Goal: Information Seeking & Learning: Learn about a topic

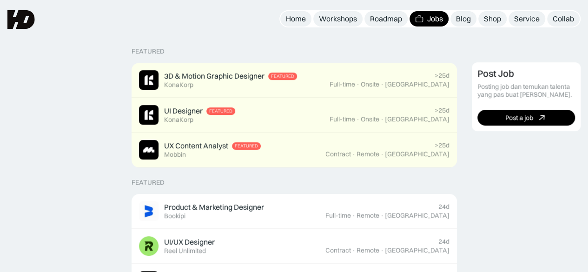
scroll to position [186, 0]
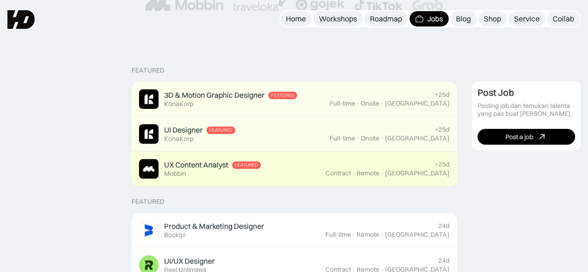
click at [257, 174] on div "UX Content Analyst Featured Mobbin" at bounding box center [212, 169] width 97 height 18
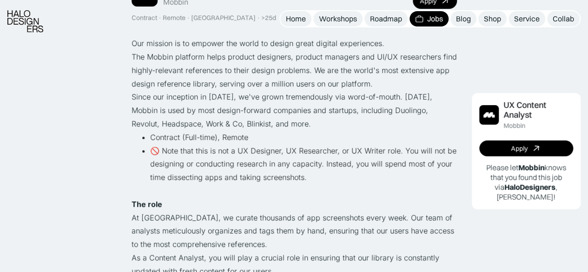
scroll to position [139, 0]
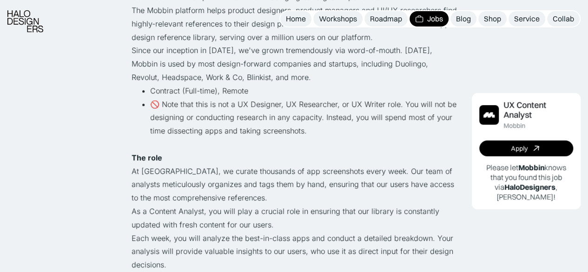
click at [239, 158] on p "The role" at bounding box center [294, 157] width 325 height 13
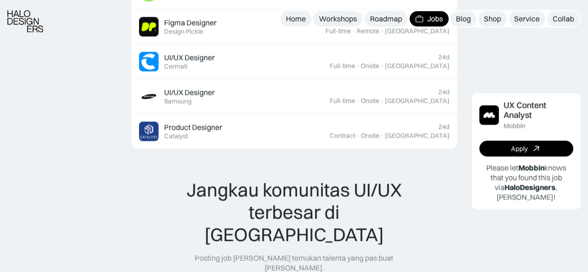
scroll to position [1023, 0]
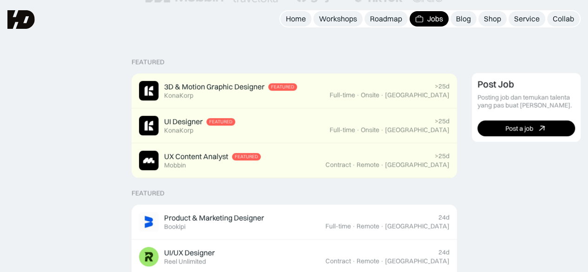
scroll to position [148, 0]
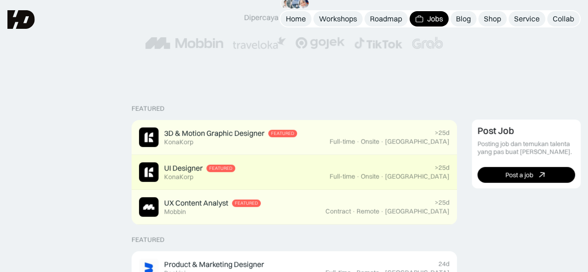
click at [192, 169] on div "UI Designer" at bounding box center [183, 168] width 39 height 10
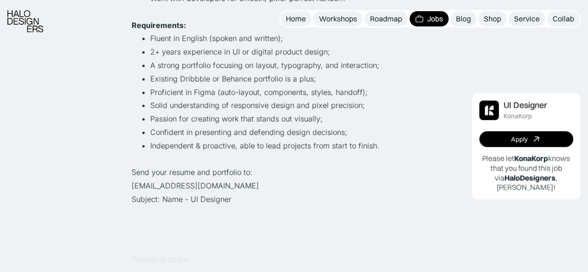
scroll to position [372, 0]
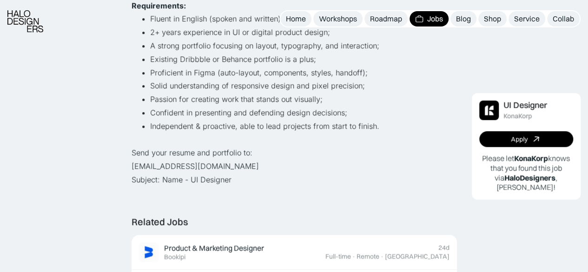
click at [199, 177] on p "Send your resume and portfolio to: [EMAIL_ADDRESS][DOMAIN_NAME] Subject: Name -…" at bounding box center [294, 166] width 325 height 40
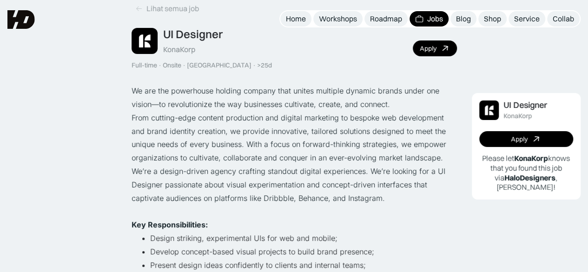
scroll to position [0, 0]
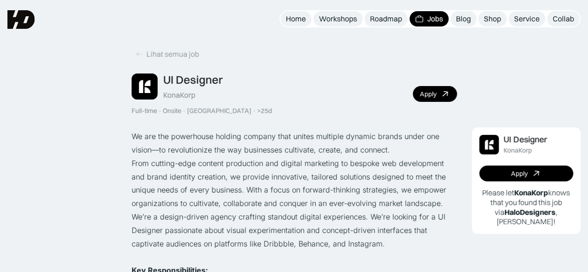
click at [257, 113] on div ">25d" at bounding box center [264, 111] width 15 height 8
click at [257, 111] on div ">25d" at bounding box center [264, 111] width 15 height 8
click at [234, 112] on div "UI Designer KonaKorp Full-time · Onsite · [GEOGRAPHIC_DATA] · >25d Apply" at bounding box center [294, 94] width 325 height 42
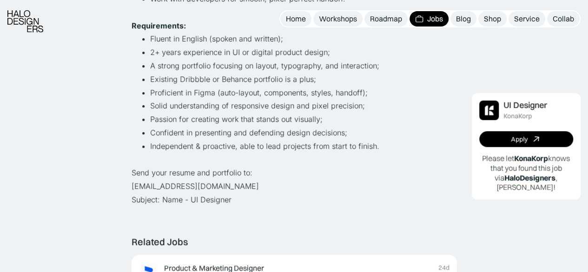
scroll to position [372, 0]
